Goal: Use online tool/utility: Use online tool/utility

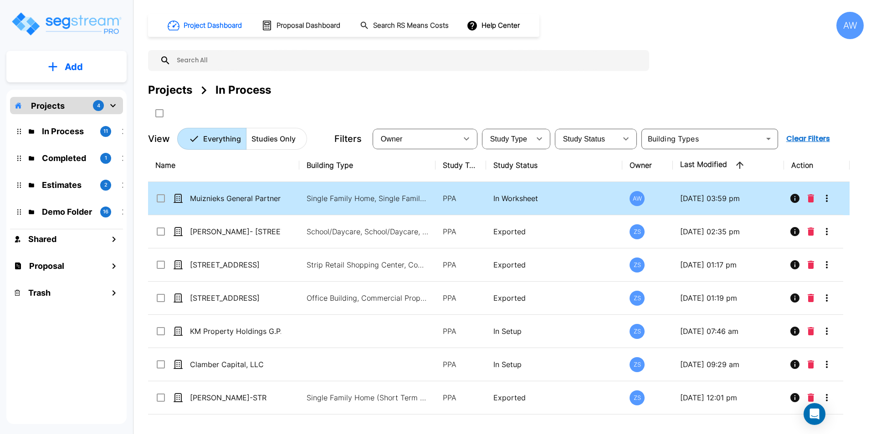
click at [300, 201] on td "Single Family Home, Single Family Home, Single Family Home Site" at bounding box center [367, 198] width 136 height 33
checkbox input "true"
click at [300, 201] on td "Single Family Home, Single Family Home, Single Family Home Site" at bounding box center [367, 198] width 136 height 33
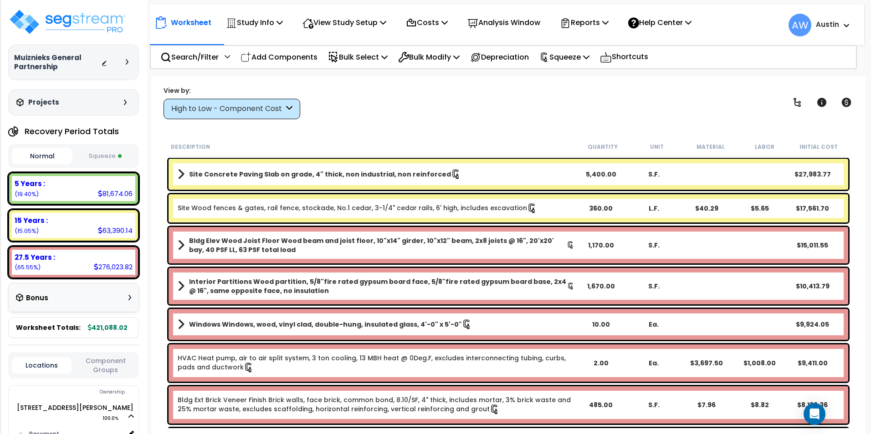
click at [261, 107] on div "High to Low - Component Cost" at bounding box center [227, 109] width 112 height 10
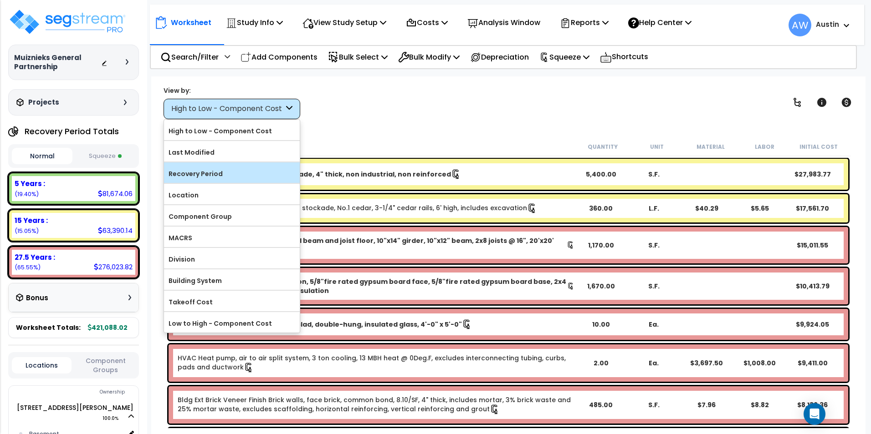
click at [214, 175] on label "Recovery Period" at bounding box center [232, 174] width 136 height 14
click at [0, 0] on input "Recovery Period" at bounding box center [0, 0] width 0 height 0
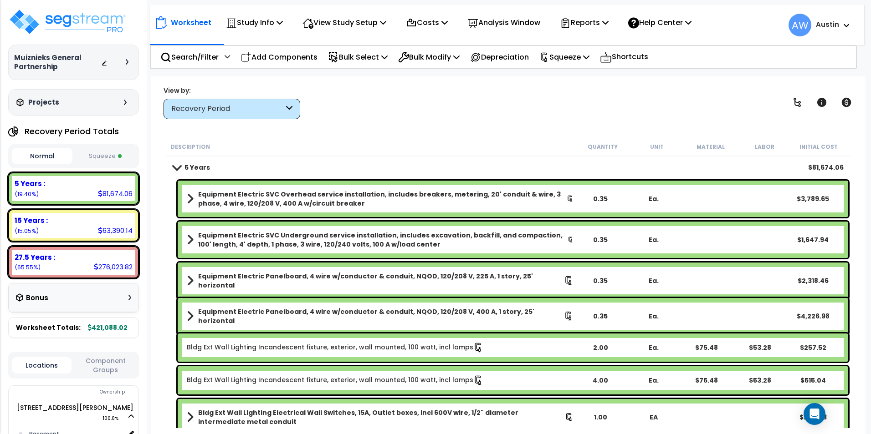
click at [104, 158] on button "Squeeze" at bounding box center [105, 156] width 61 height 16
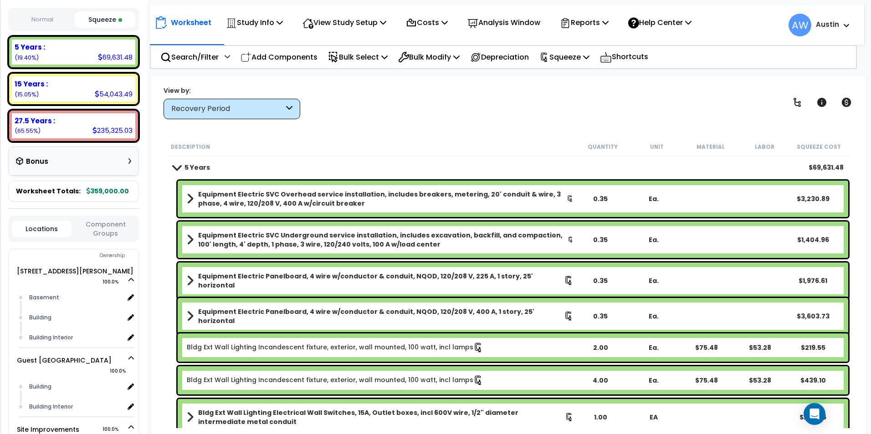
scroll to position [182, 0]
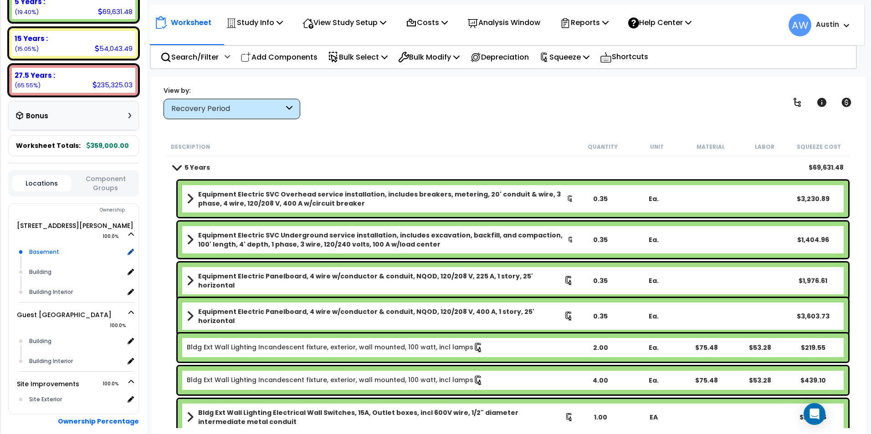
click at [61, 247] on div "Basement" at bounding box center [75, 252] width 97 height 11
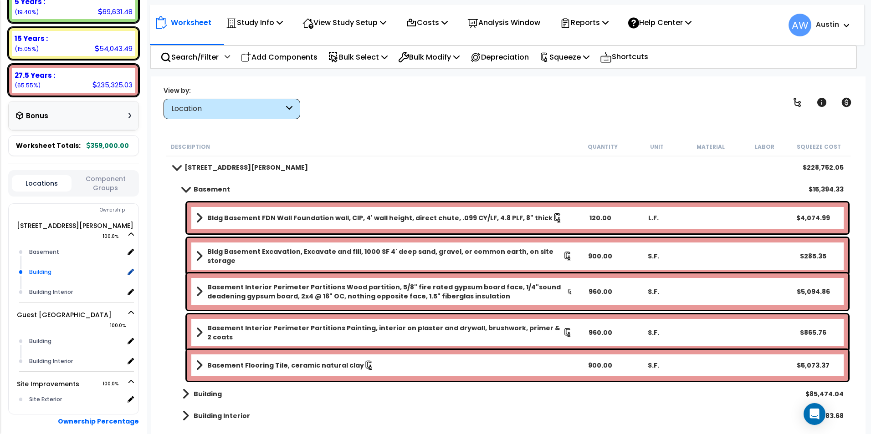
click at [48, 267] on div "Building" at bounding box center [75, 272] width 97 height 11
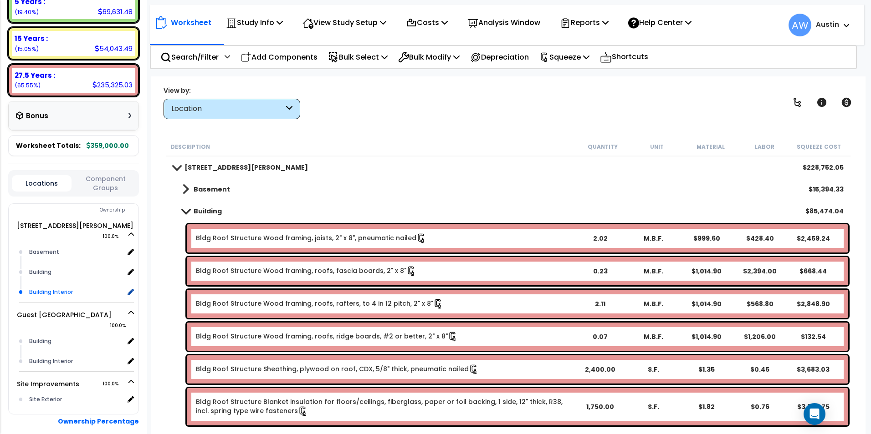
click at [51, 287] on div "Building Interior" at bounding box center [75, 292] width 97 height 11
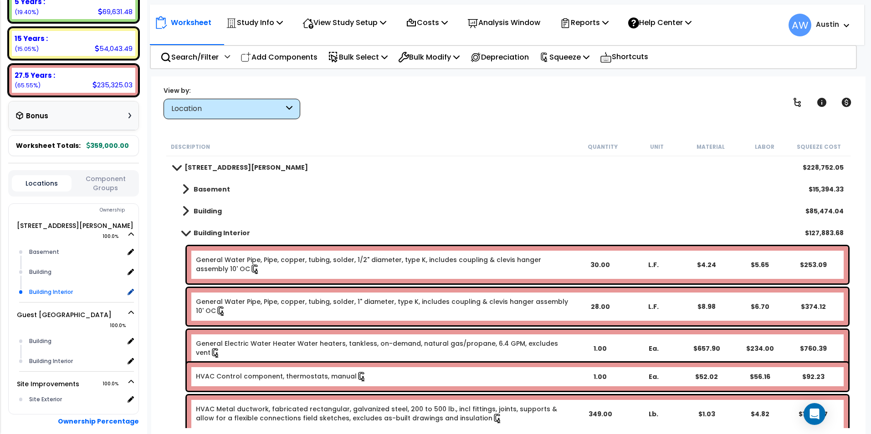
click at [58, 287] on div "Building Interior" at bounding box center [75, 292] width 97 height 11
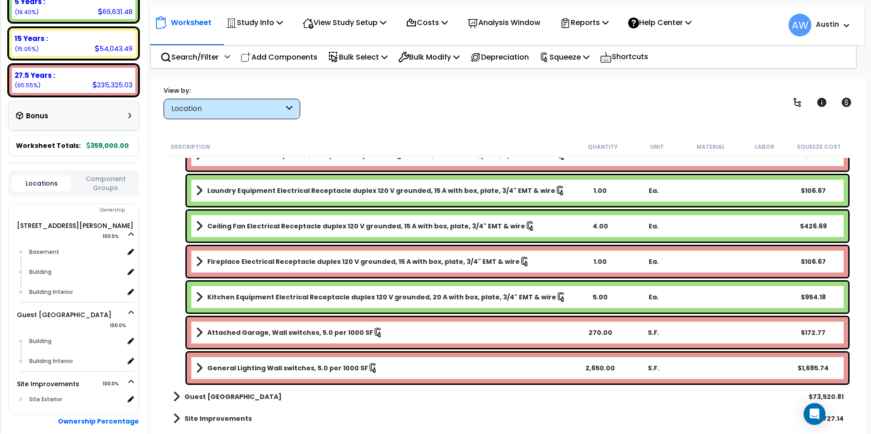
scroll to position [3975, 0]
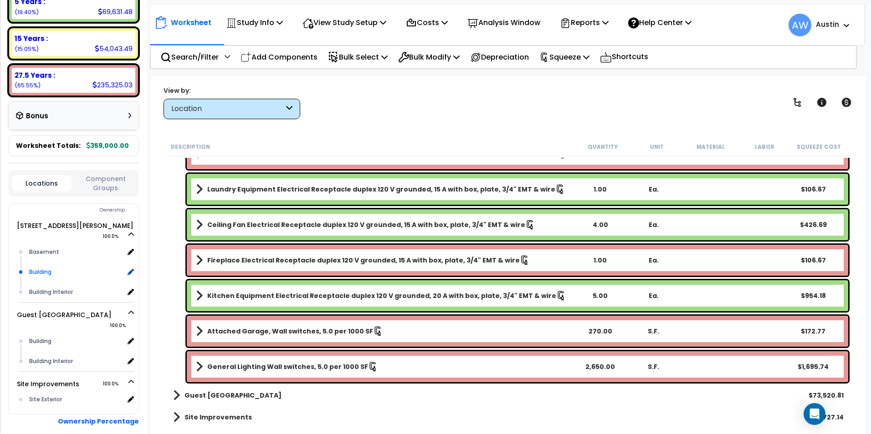
click at [50, 267] on div "Building" at bounding box center [75, 272] width 97 height 11
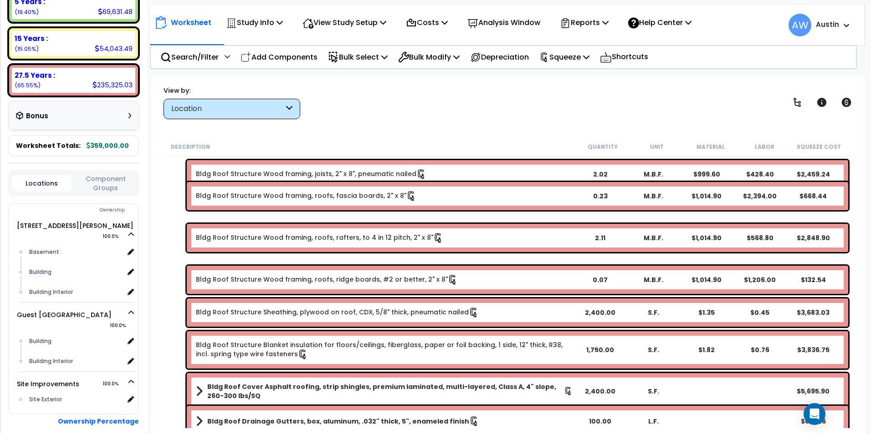
scroll to position [0, 0]
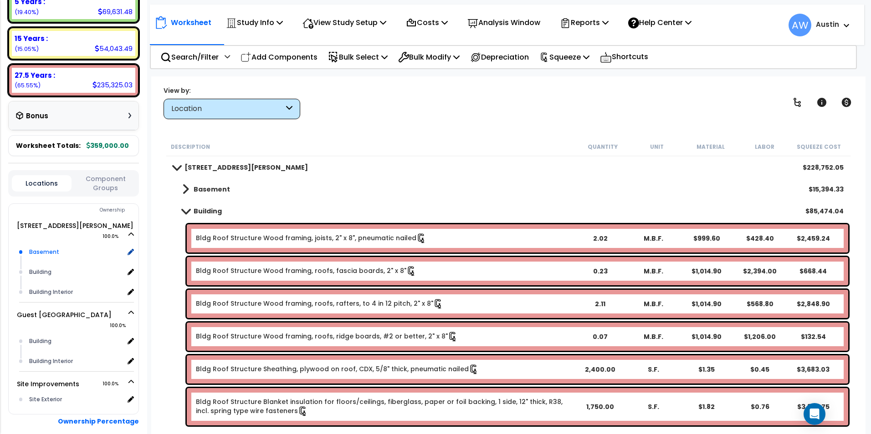
click at [49, 247] on div "Basement" at bounding box center [75, 252] width 97 height 11
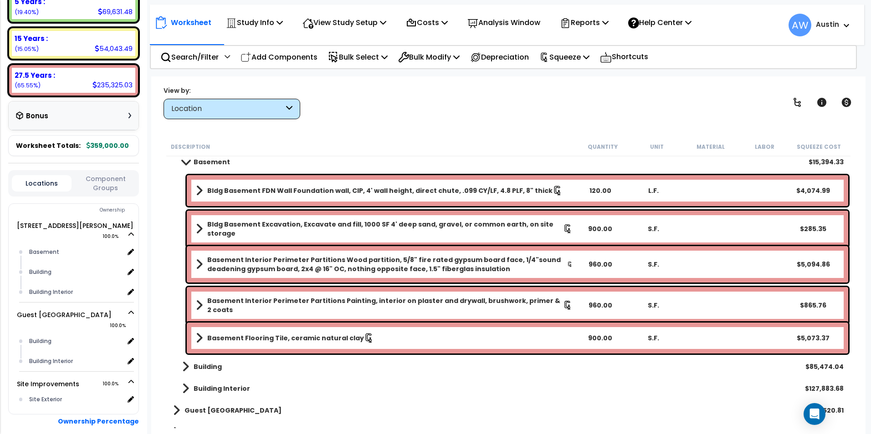
scroll to position [42, 0]
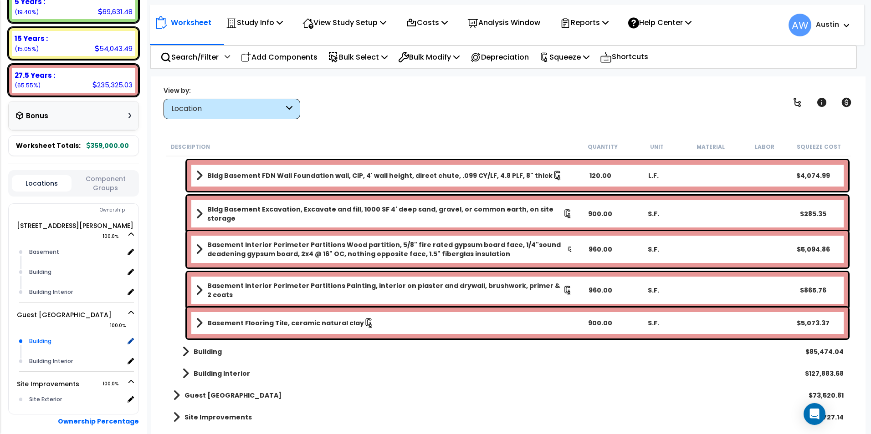
click at [41, 336] on div "Building" at bounding box center [75, 341] width 97 height 11
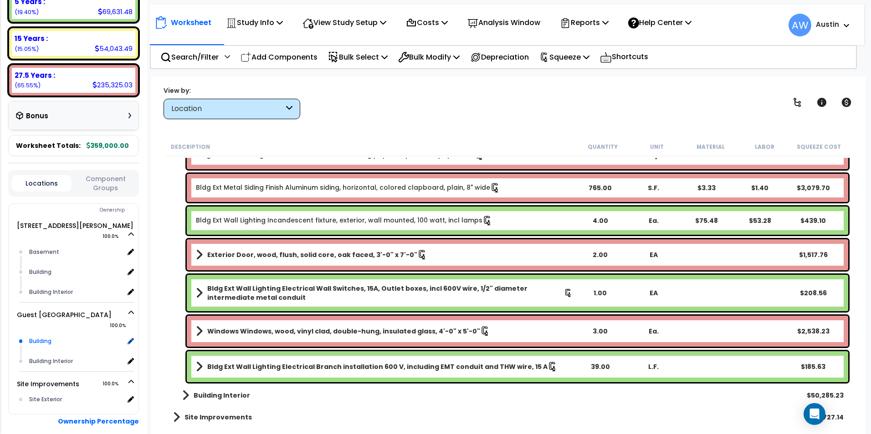
scroll to position [736, 0]
click at [46, 356] on div "Building Interior" at bounding box center [75, 361] width 97 height 11
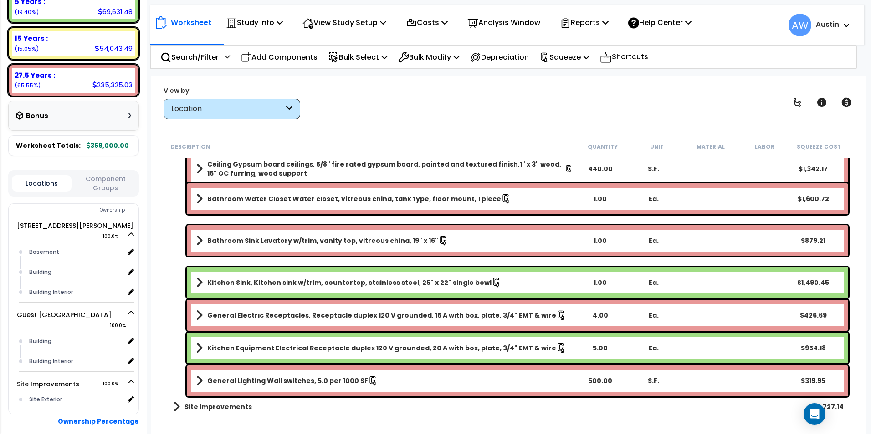
scroll to position [2258, 0]
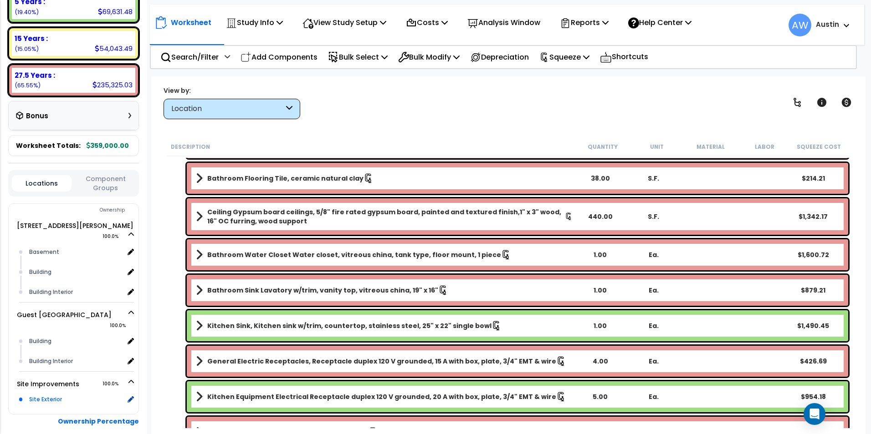
click at [45, 394] on div "Site Exterior" at bounding box center [75, 399] width 97 height 11
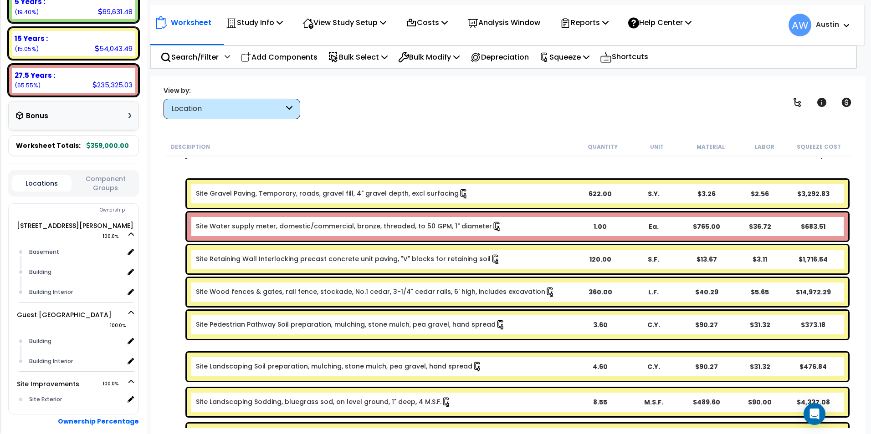
scroll to position [0, 0]
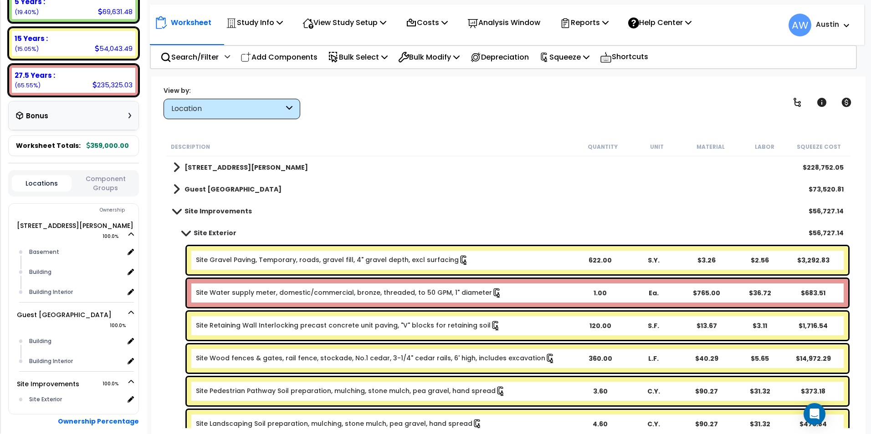
click at [191, 108] on div "Location" at bounding box center [227, 109] width 112 height 10
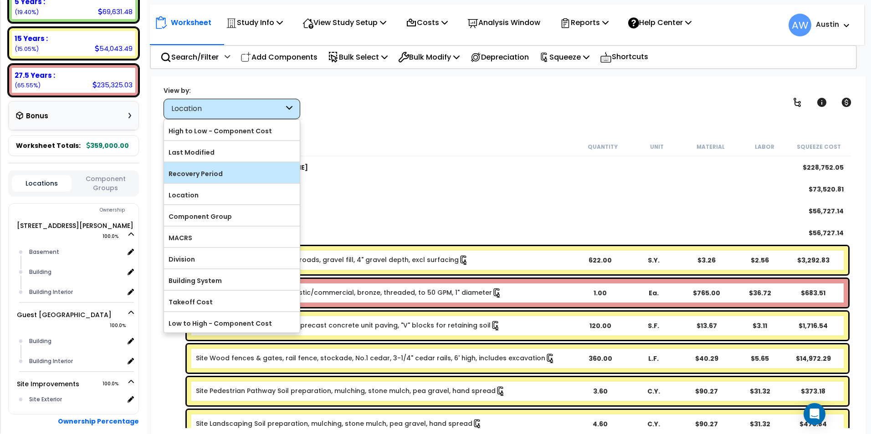
click at [201, 172] on label "Recovery Period" at bounding box center [232, 174] width 136 height 14
click at [0, 0] on input "Recovery Period" at bounding box center [0, 0] width 0 height 0
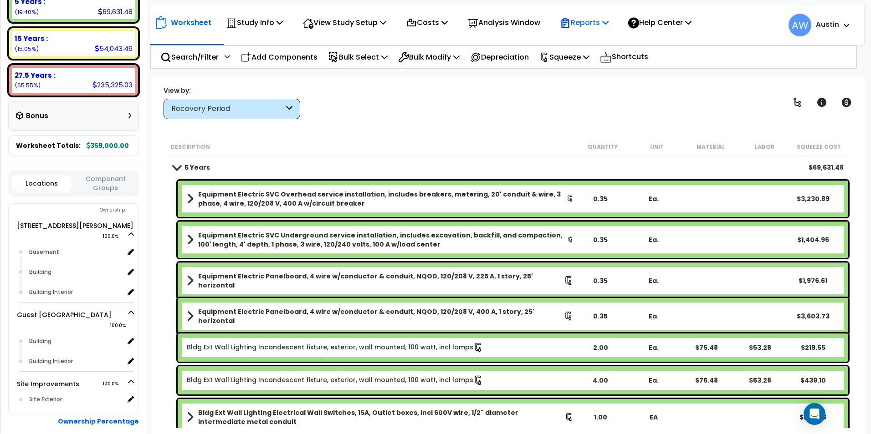
click at [604, 27] on p "Reports" at bounding box center [584, 22] width 49 height 12
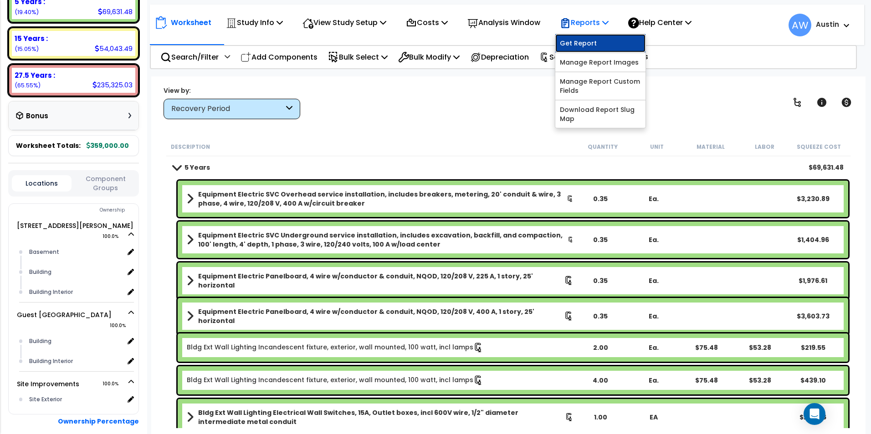
click at [589, 42] on link "Get Report" at bounding box center [600, 43] width 90 height 18
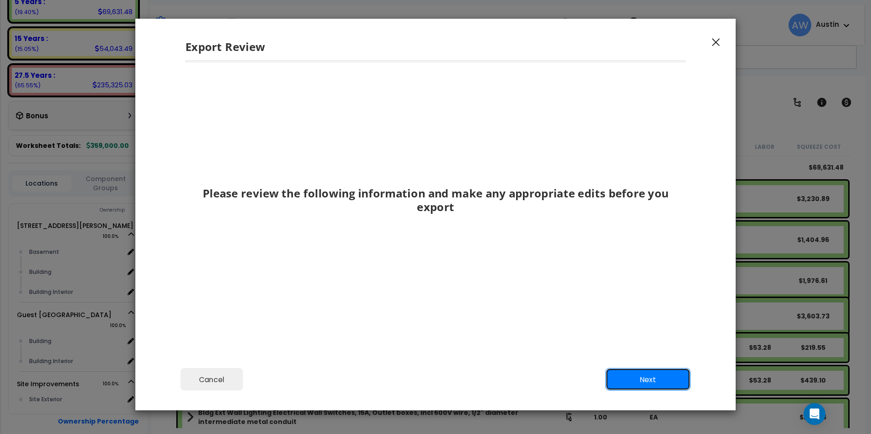
click at [638, 375] on button "Next" at bounding box center [647, 379] width 85 height 23
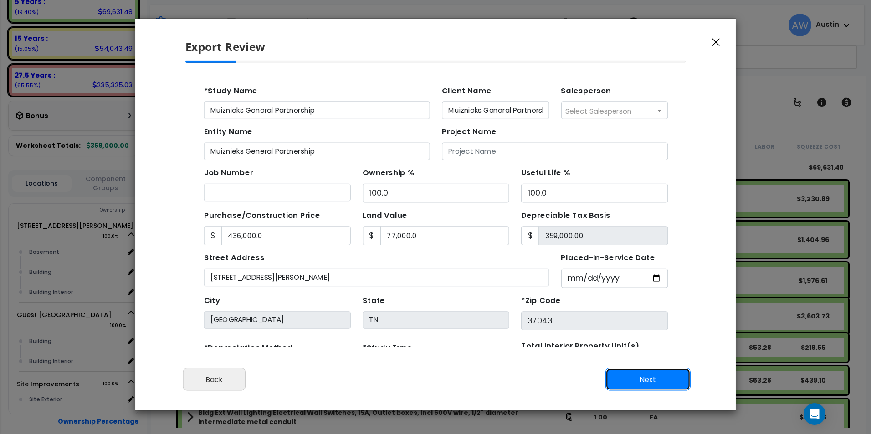
click at [642, 377] on button "Next" at bounding box center [647, 379] width 85 height 23
type input "436000"
type input "77000"
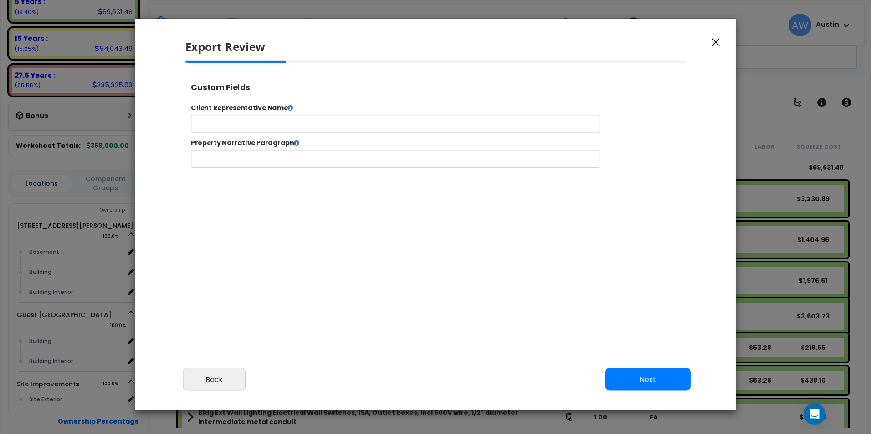
select select "2024"
click at [646, 376] on button "Next" at bounding box center [647, 379] width 85 height 23
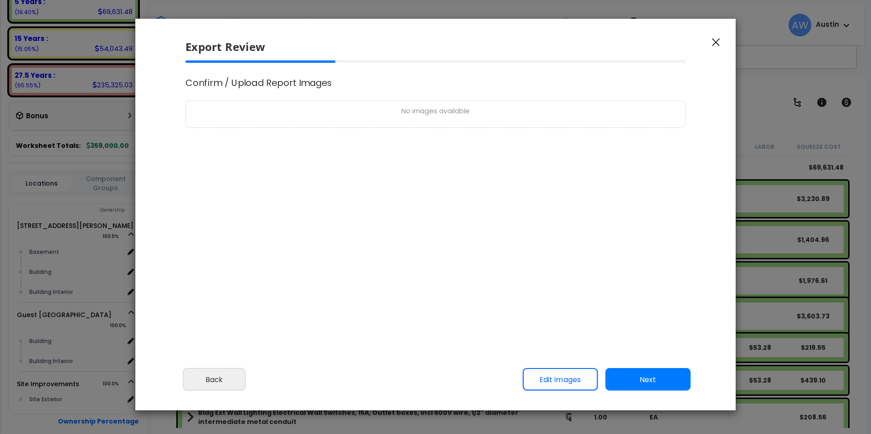
scroll to position [0, 0]
